Goal: Browse casually

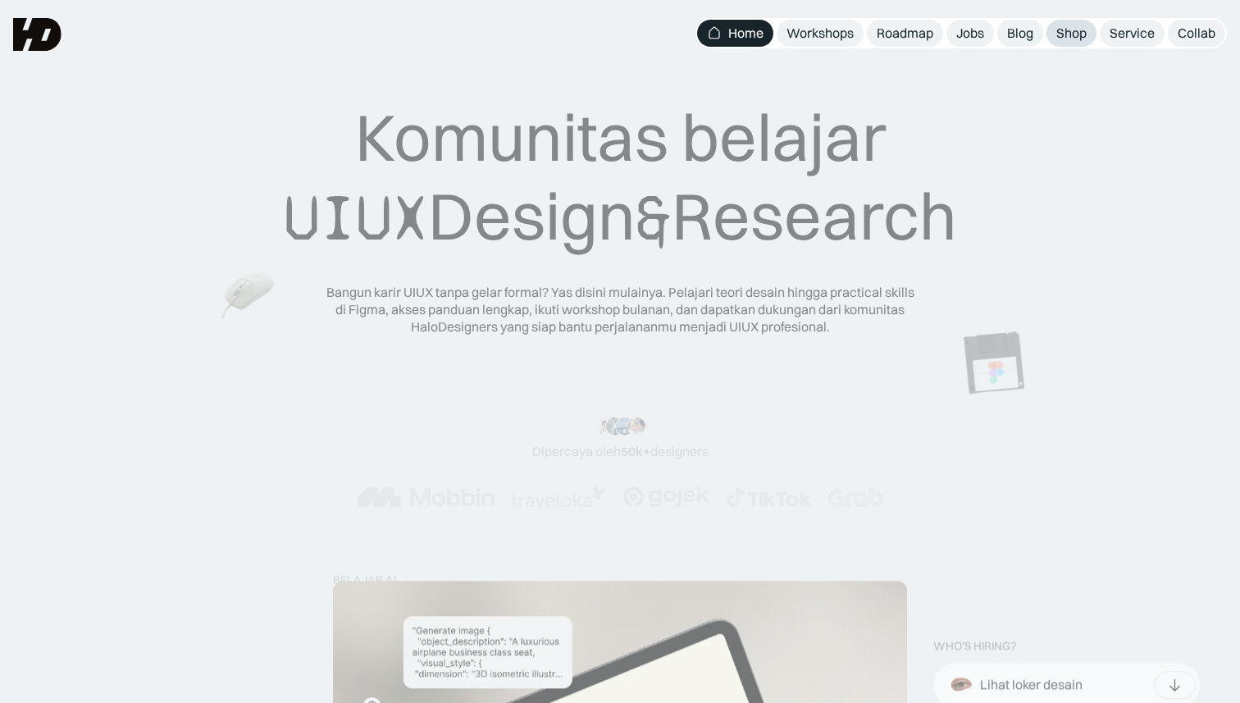
click at [1074, 35] on div "Shop" at bounding box center [1071, 33] width 30 height 17
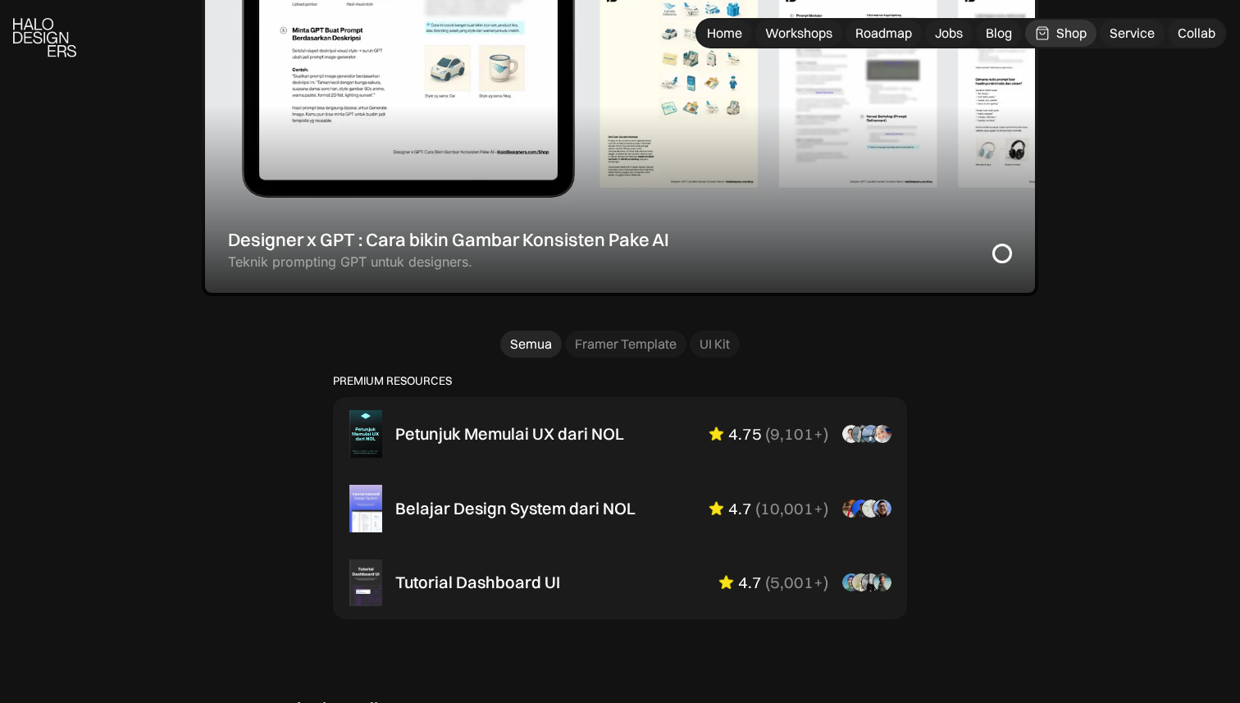
scroll to position [839, 0]
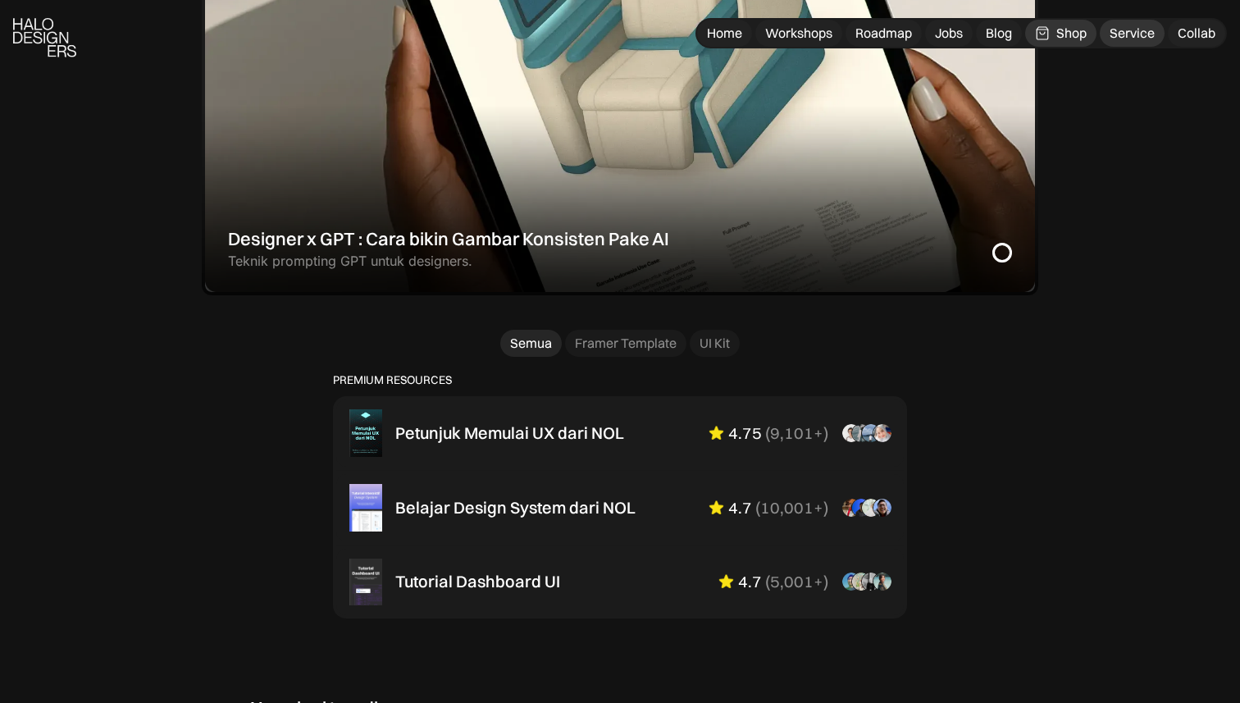
click at [1133, 36] on div "Service" at bounding box center [1132, 33] width 45 height 17
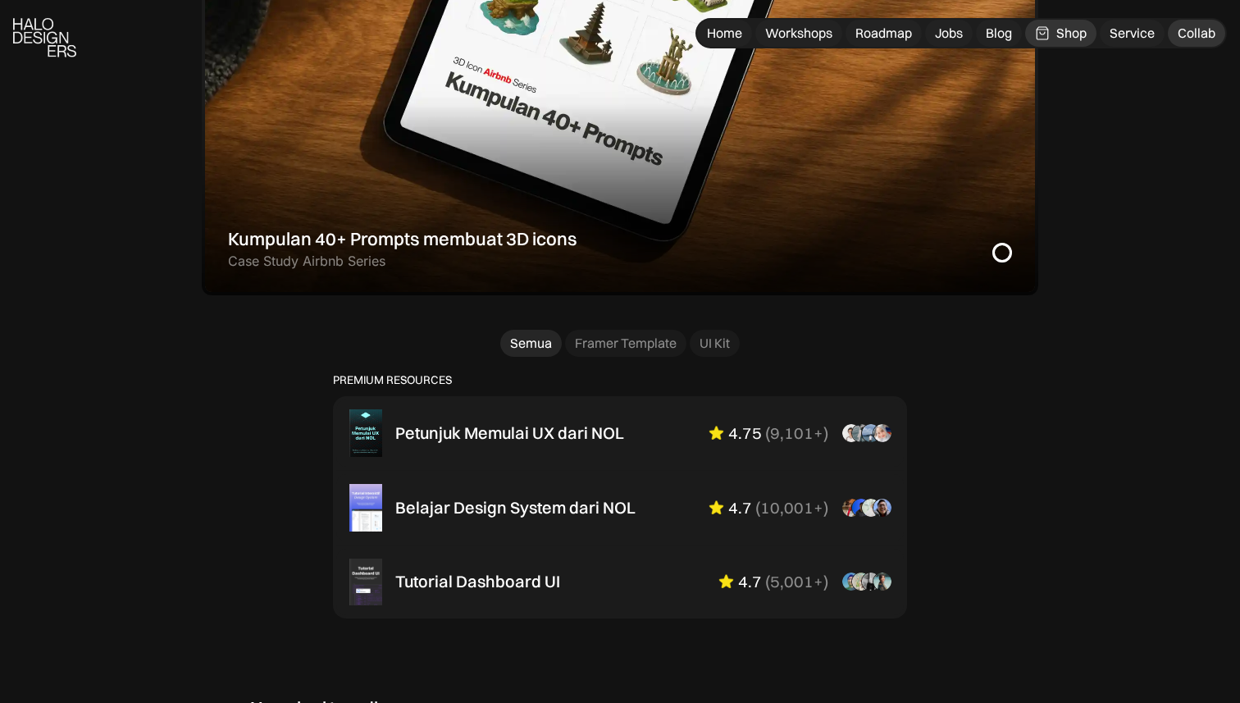
click at [1206, 39] on div "Collab" at bounding box center [1197, 33] width 38 height 17
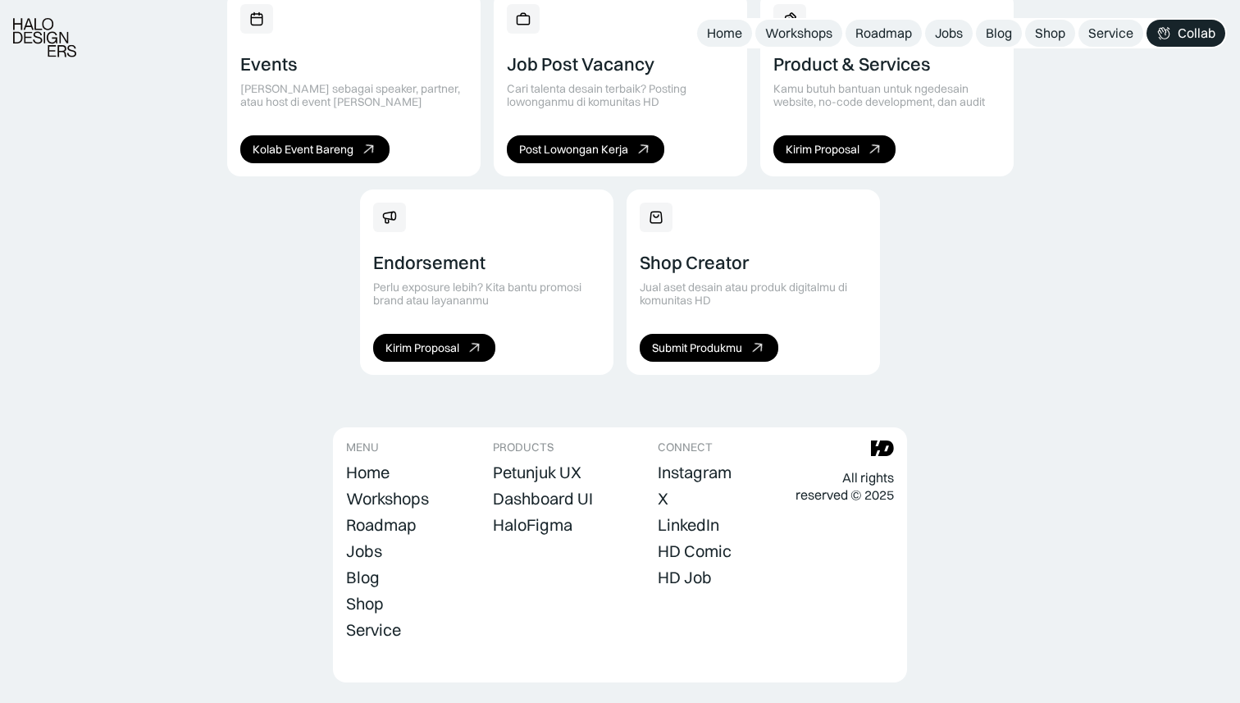
scroll to position [1161, 0]
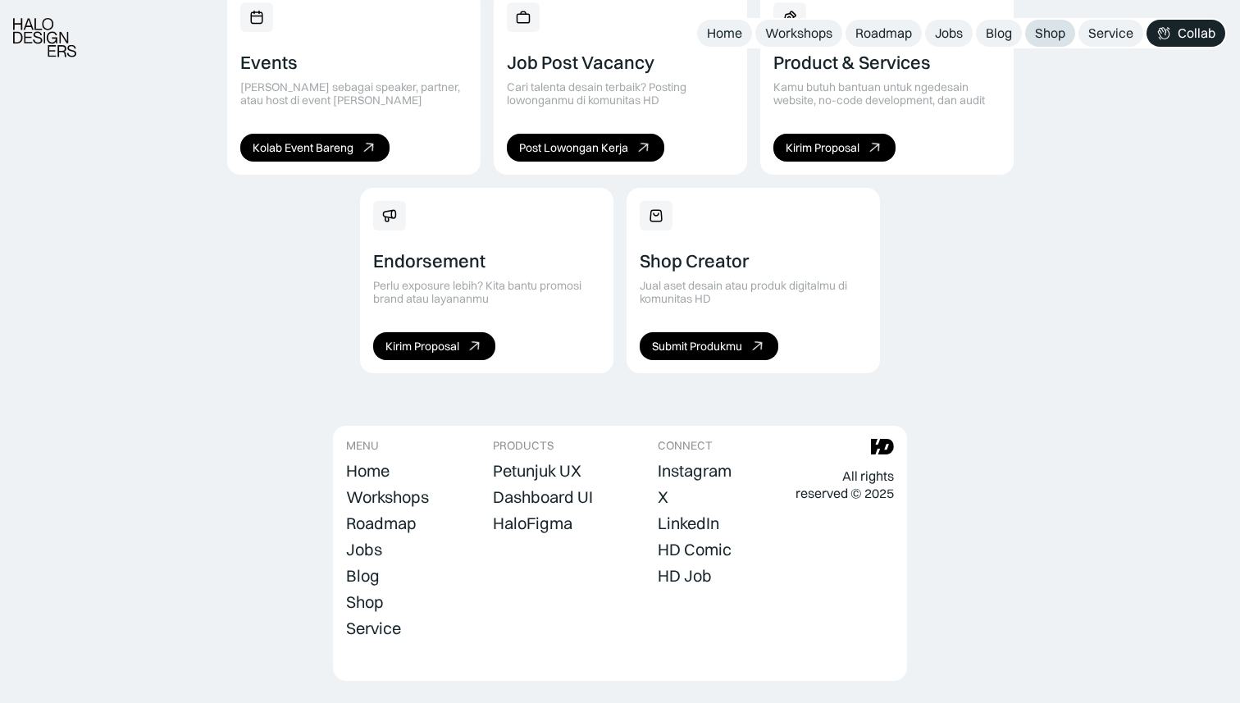
click at [1033, 32] on link "Shop" at bounding box center [1050, 33] width 50 height 27
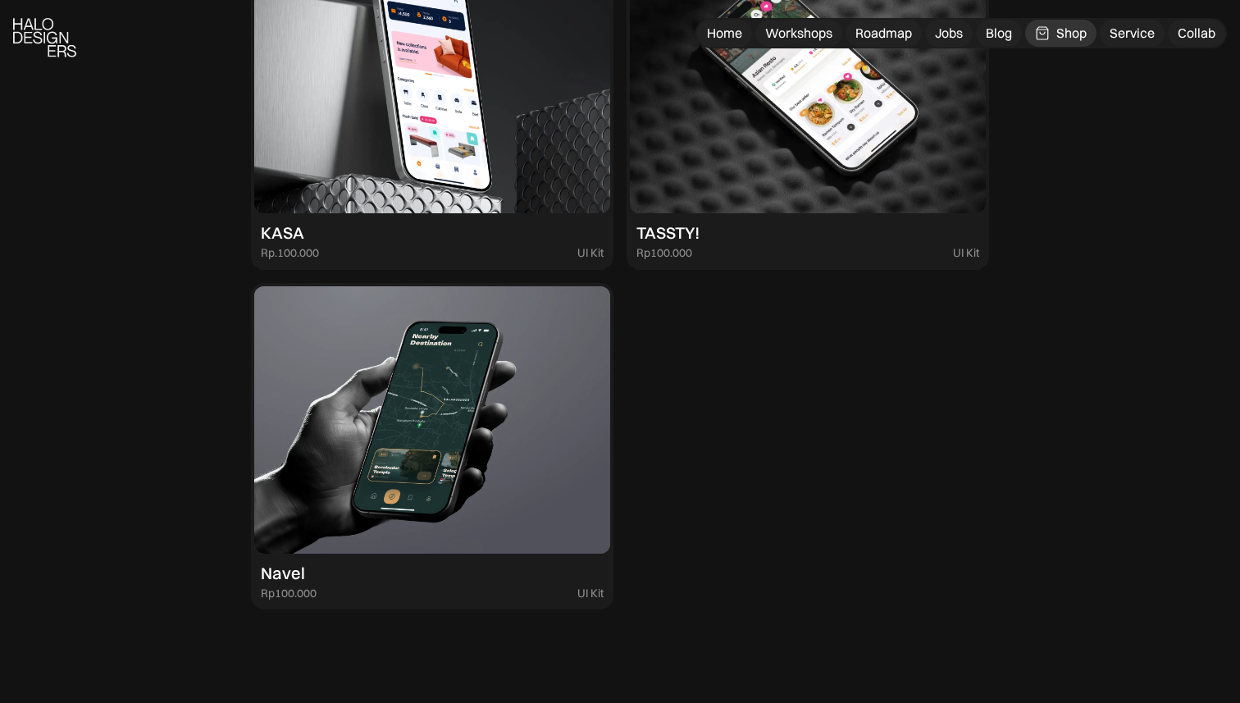
scroll to position [4560, 0]
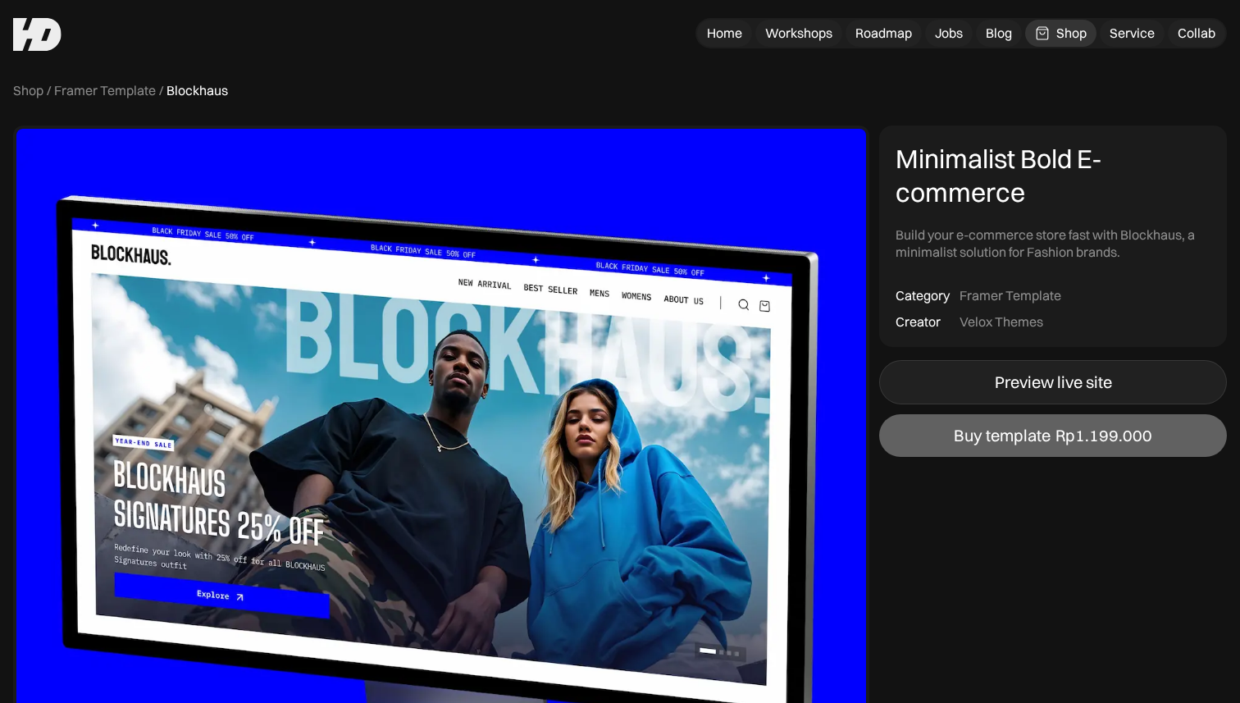
click at [1010, 385] on div "Preview live site" at bounding box center [1053, 382] width 117 height 20
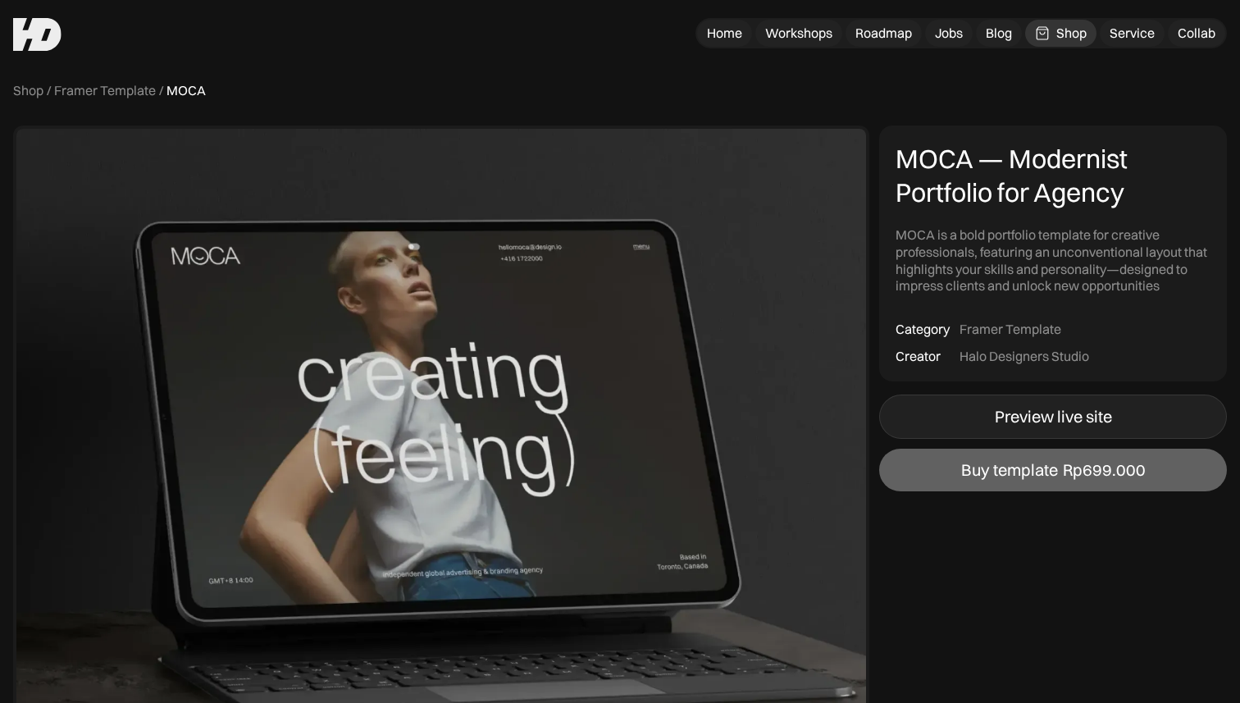
click at [1075, 413] on div "Preview live site" at bounding box center [1053, 417] width 117 height 20
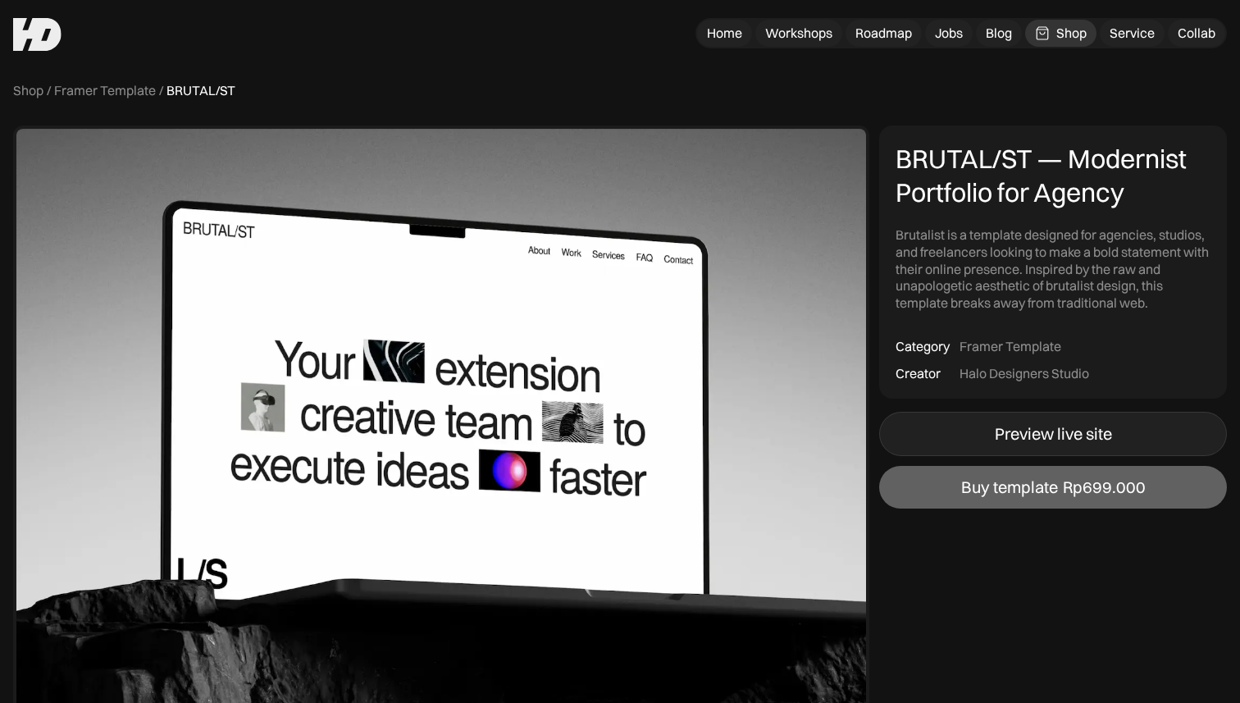
click at [1111, 436] on div "Preview live site" at bounding box center [1053, 434] width 117 height 20
